Goal: Check status: Check status

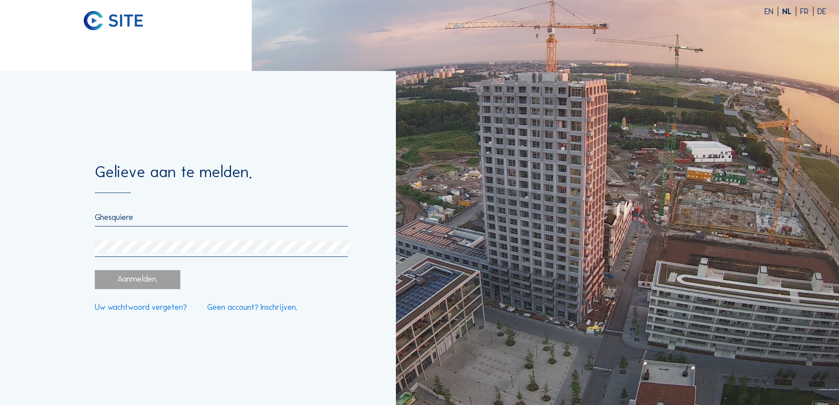
click at [137, 282] on div "Aanmelden." at bounding box center [138, 279] width 86 height 19
click at [140, 219] on input "Ghesquiere" at bounding box center [221, 218] width 253 height 10
drag, startPoint x: 140, startPoint y: 219, endPoint x: -22, endPoint y: 217, distance: 162.3
click at [0, 217] on html "EN NL FR DE Gelieve aan te melden. Ghesquiere E-mail moet geldig zijn Aanmelden…" at bounding box center [419, 202] width 839 height 405
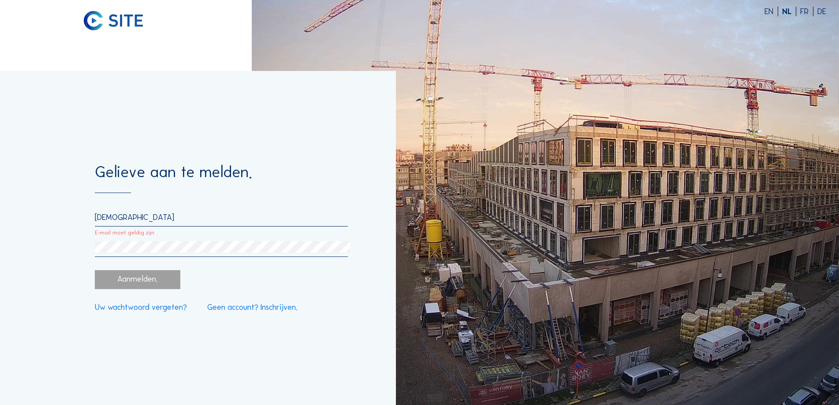
type input "[PERSON_NAME][EMAIL_ADDRESS][DOMAIN_NAME]"
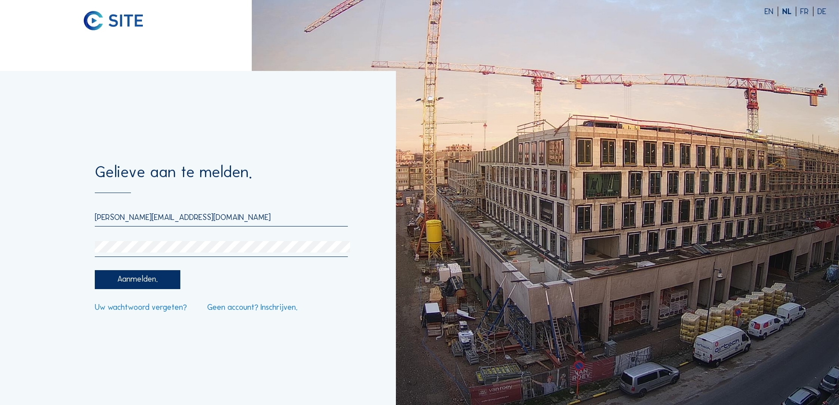
click at [13, 251] on div "Gelieve aan te melden. [PERSON_NAME][EMAIL_ADDRESS][DOMAIN_NAME] Aanmelden. Uw …" at bounding box center [198, 238] width 396 height 334
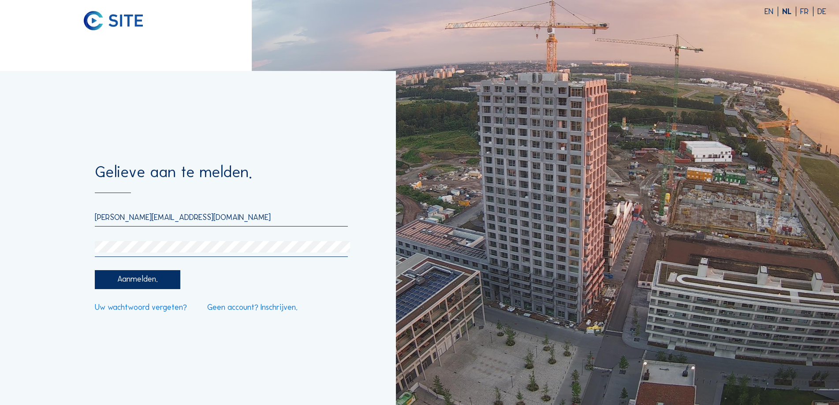
click at [119, 287] on div "Aanmelden." at bounding box center [138, 279] width 86 height 19
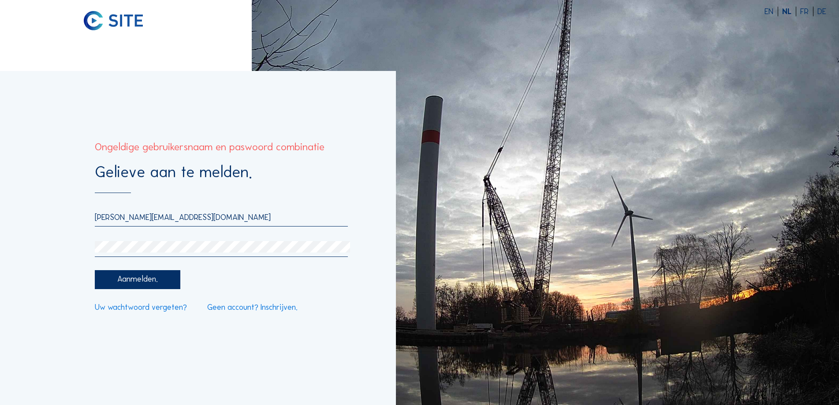
click at [0, 234] on html "EN NL FR DE Gelieve aan te melden. [PERSON_NAME][EMAIL_ADDRESS][DOMAIN_NAME] Aa…" at bounding box center [419, 202] width 839 height 405
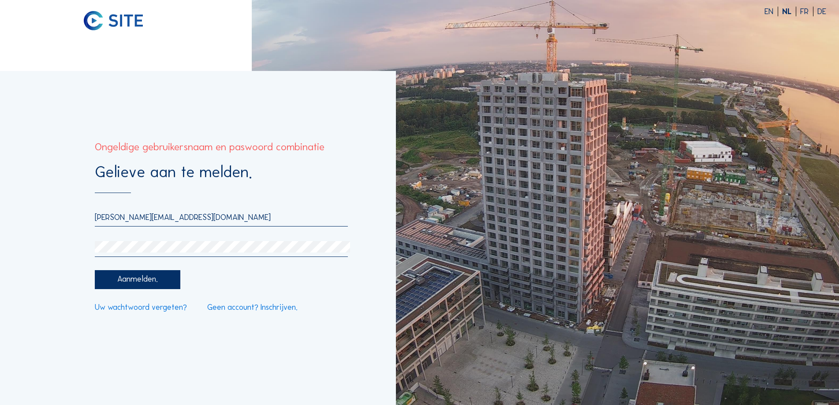
drag, startPoint x: 153, startPoint y: 282, endPoint x: 149, endPoint y: 295, distance: 13.9
click at [153, 281] on div "Aanmelden." at bounding box center [138, 279] width 86 height 19
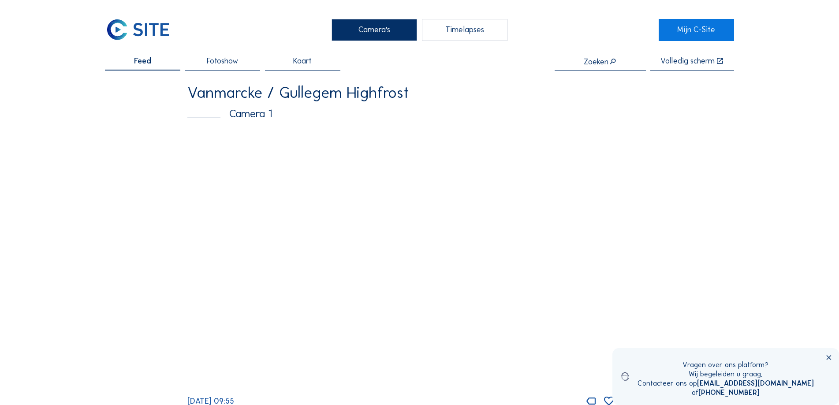
scroll to position [88, 0]
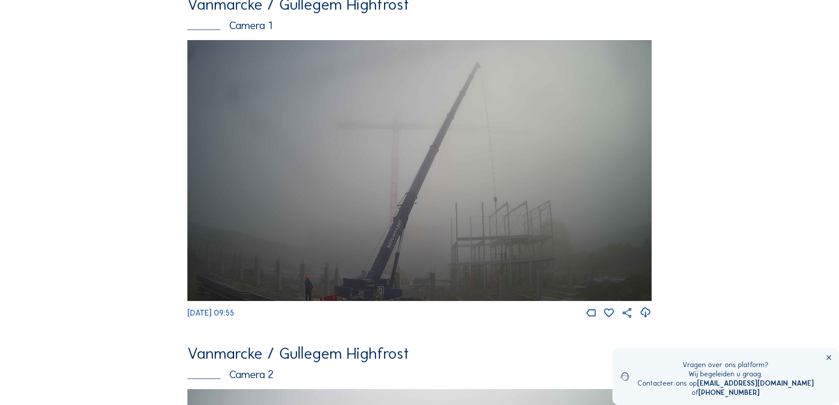
click at [503, 203] on img at bounding box center [419, 170] width 464 height 261
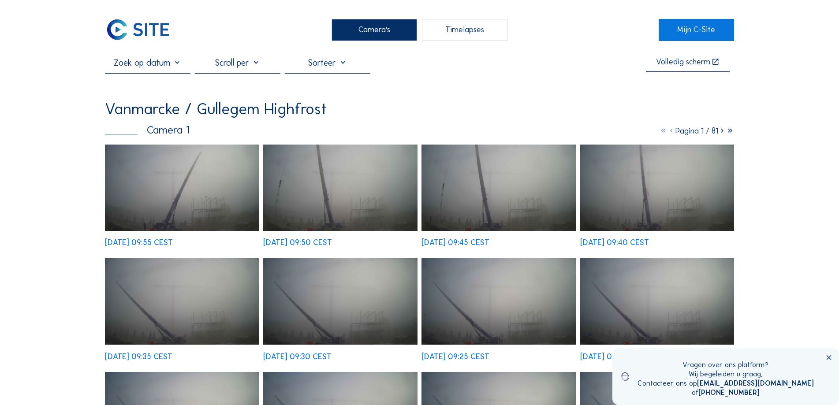
click at [386, 29] on div "Camera's" at bounding box center [375, 30] width 86 height 22
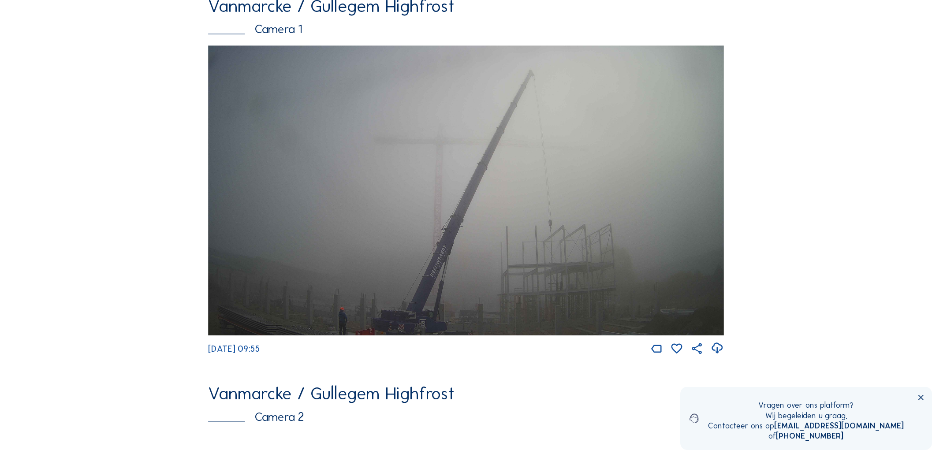
scroll to position [87, 0]
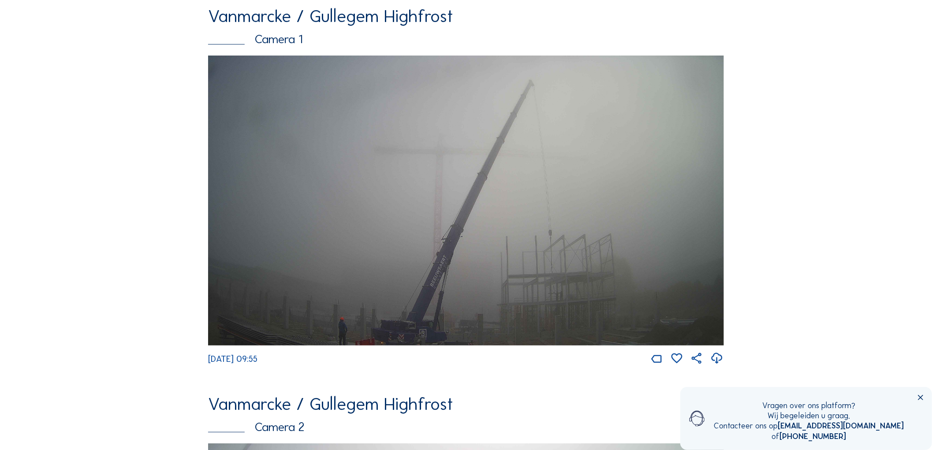
drag, startPoint x: 423, startPoint y: 191, endPoint x: 407, endPoint y: 190, distance: 16.0
click at [407, 190] on img at bounding box center [466, 201] width 516 height 290
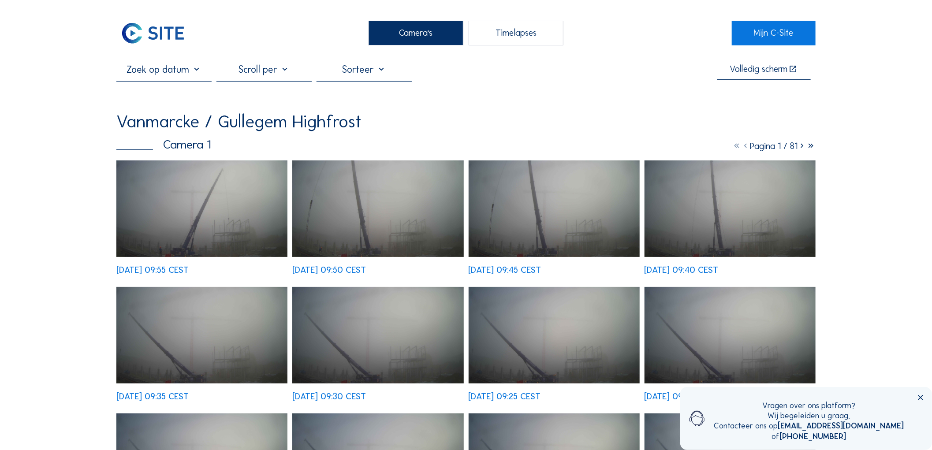
click at [406, 40] on div "Camera's" at bounding box center [416, 33] width 95 height 25
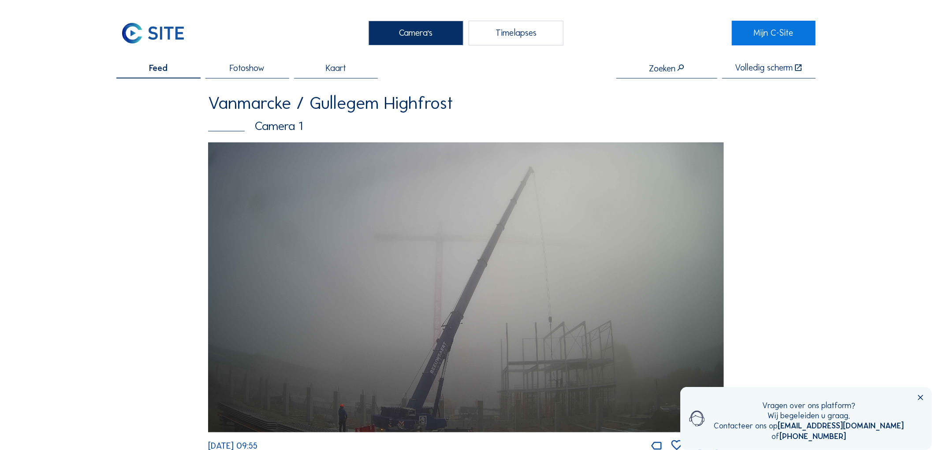
scroll to position [98, 0]
